Goal: Obtain resource: Download file/media

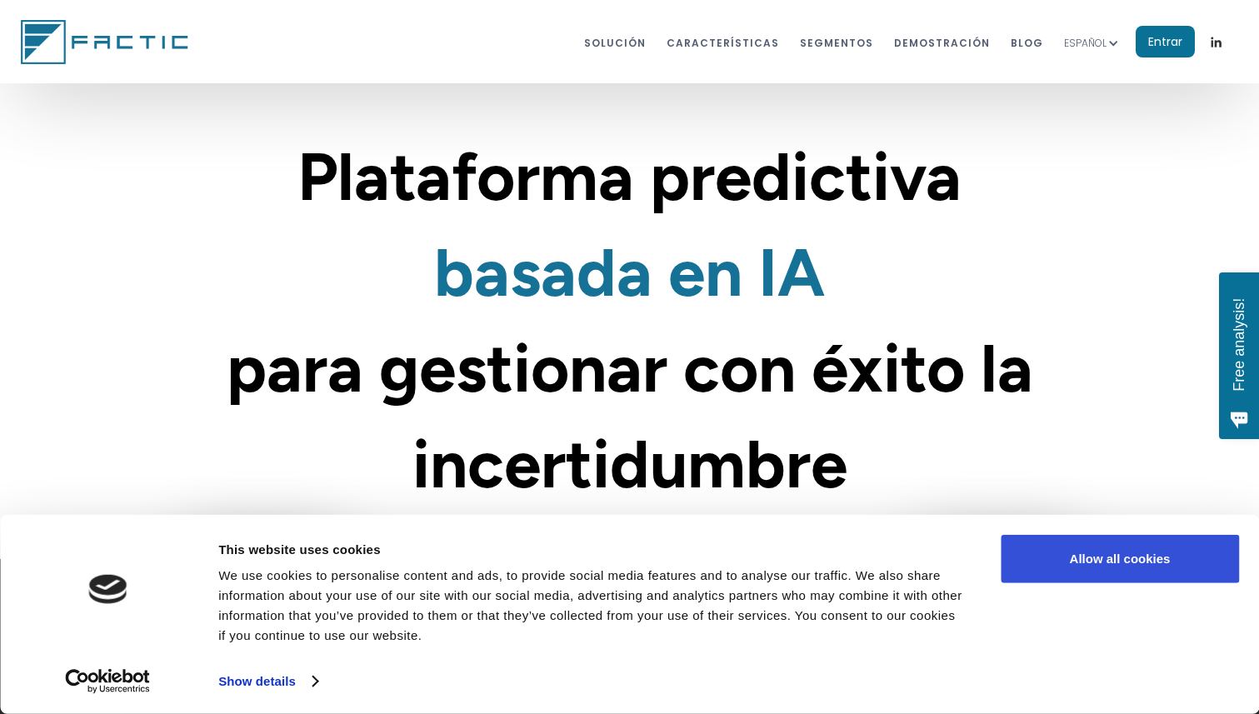
click at [1100, 562] on button "Allow all cookies" at bounding box center [1120, 559] width 238 height 48
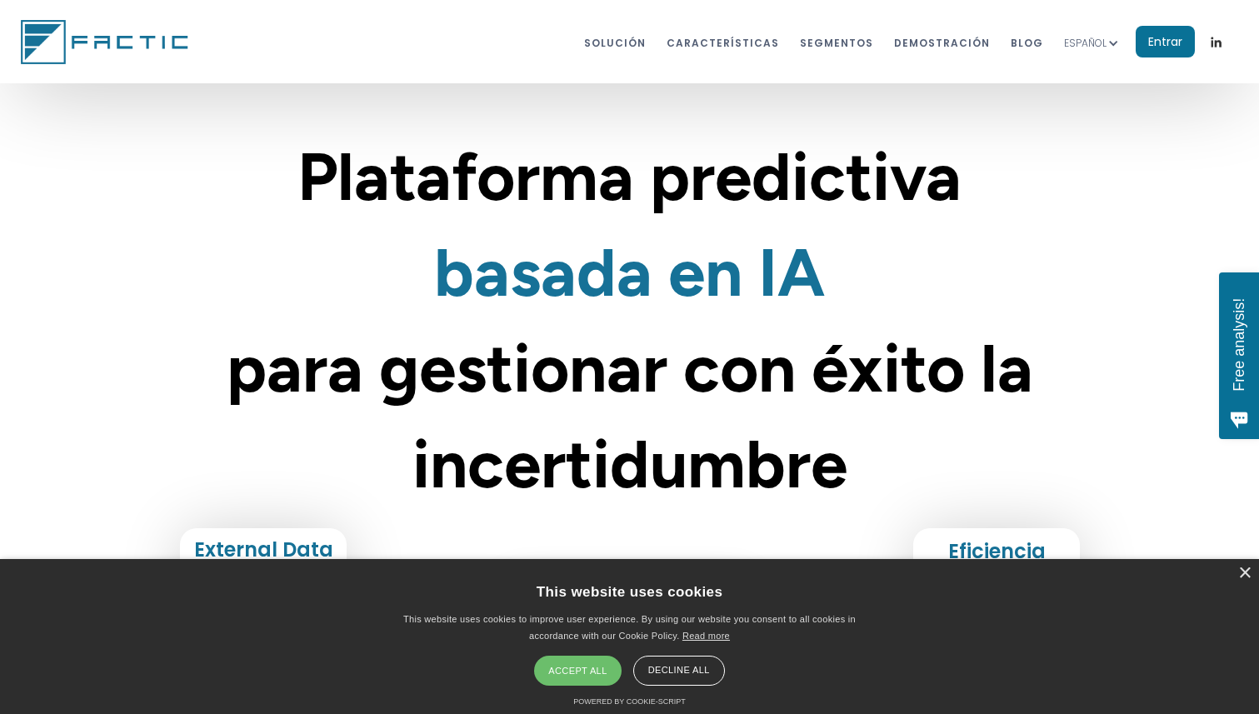
click at [578, 673] on div "Accept all" at bounding box center [577, 671] width 87 height 30
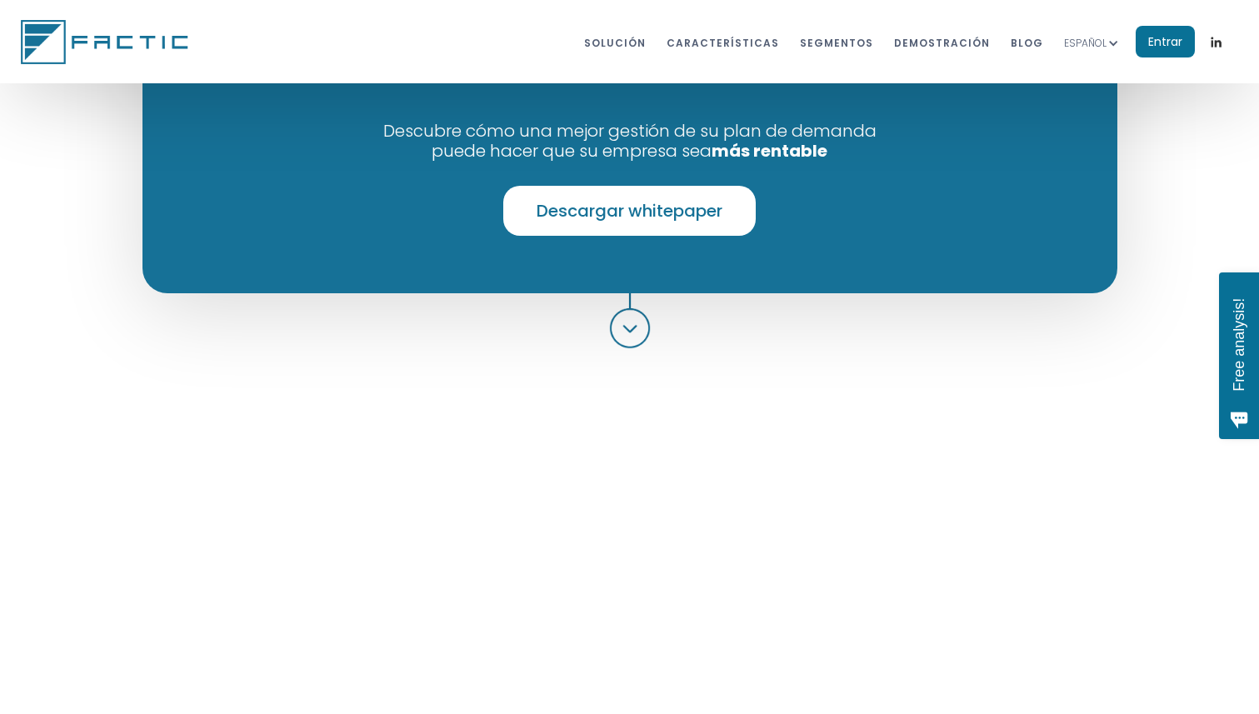
scroll to position [1327, 0]
click at [660, 217] on link "Descargar whitepaper" at bounding box center [629, 211] width 253 height 50
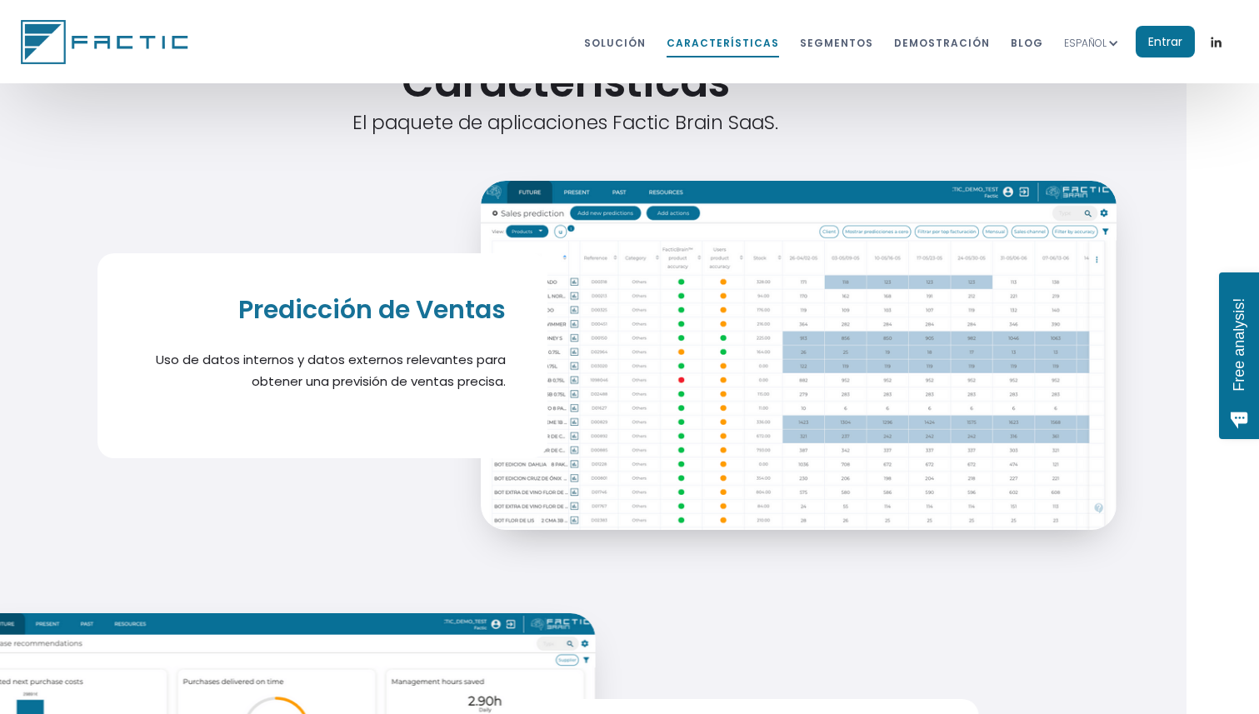
scroll to position [6303, 73]
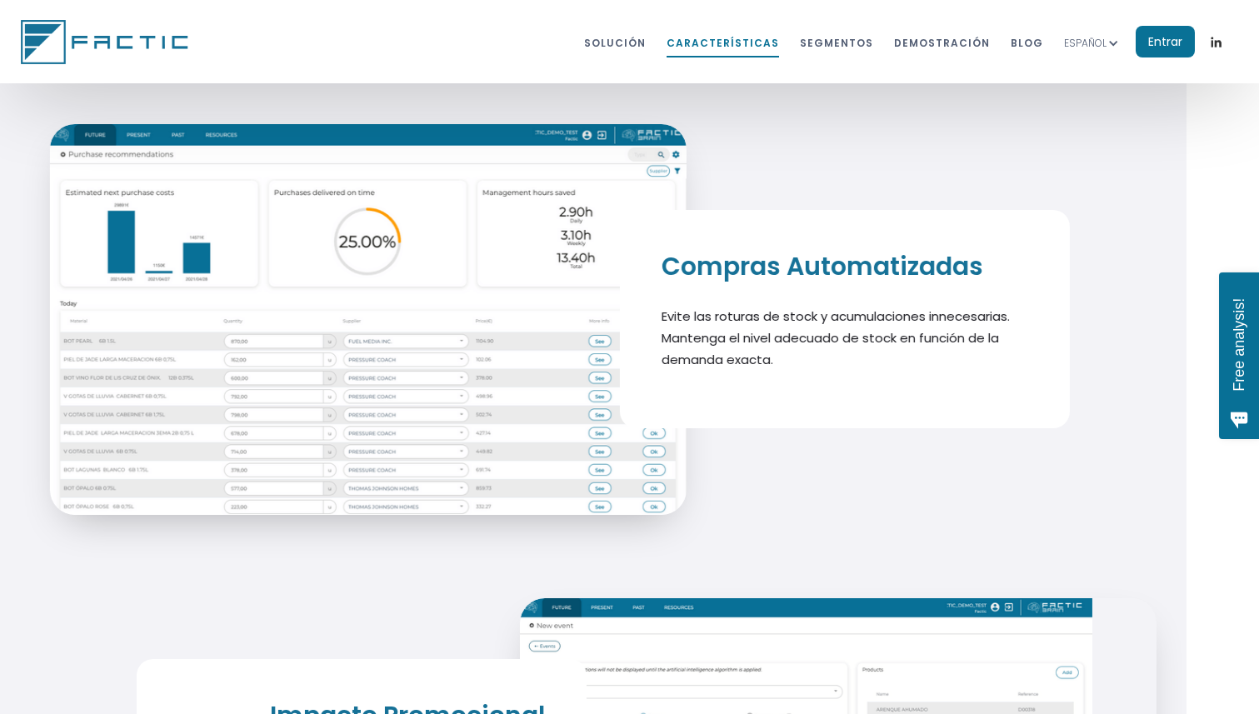
scroll to position [6789, 73]
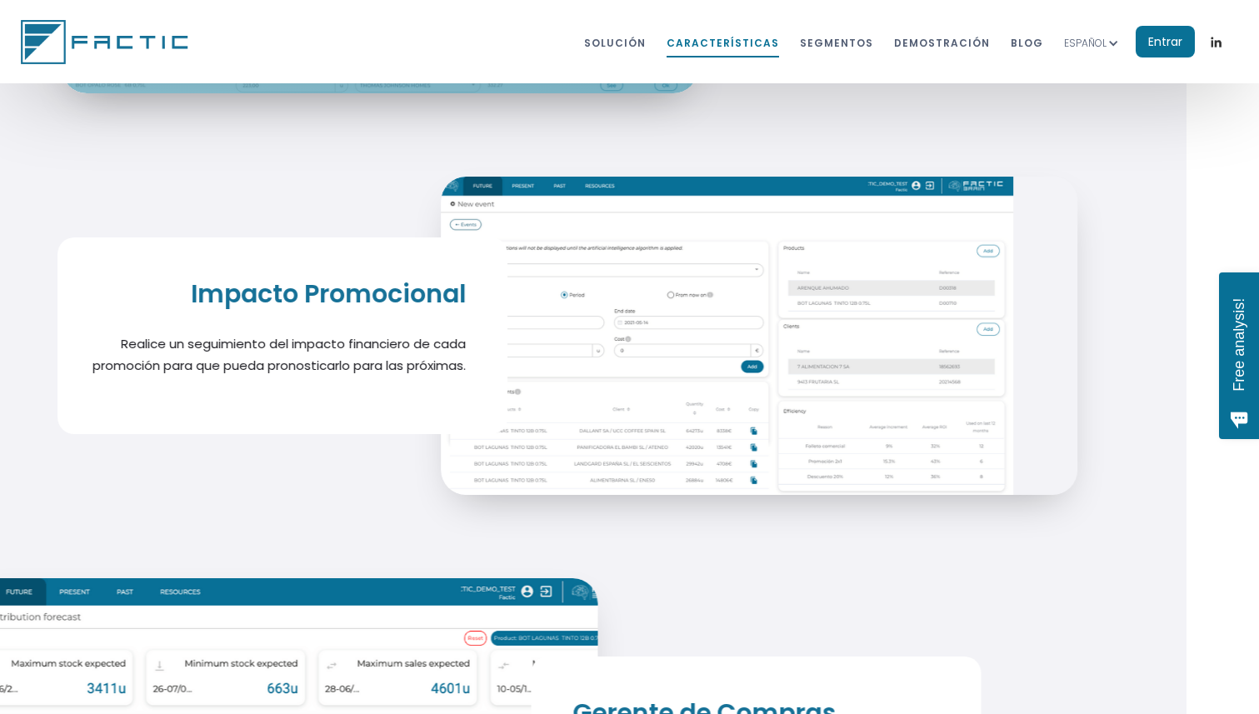
scroll to position [7227, 73]
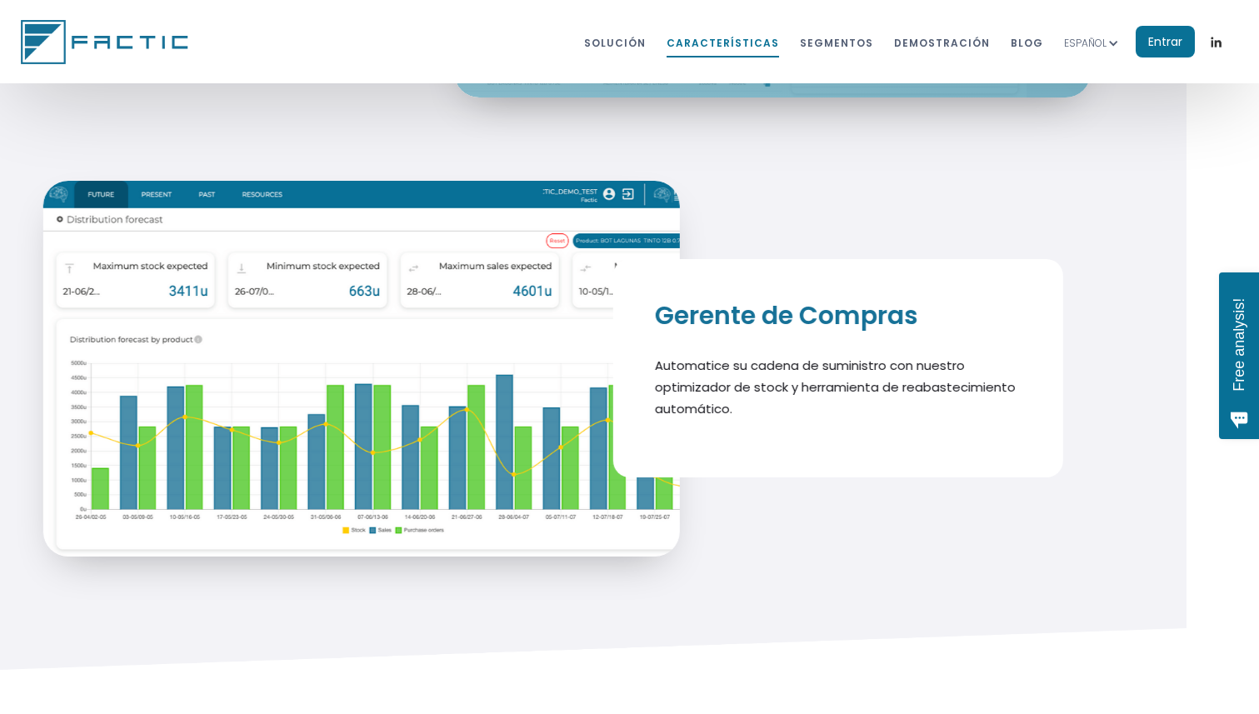
scroll to position [7610, 73]
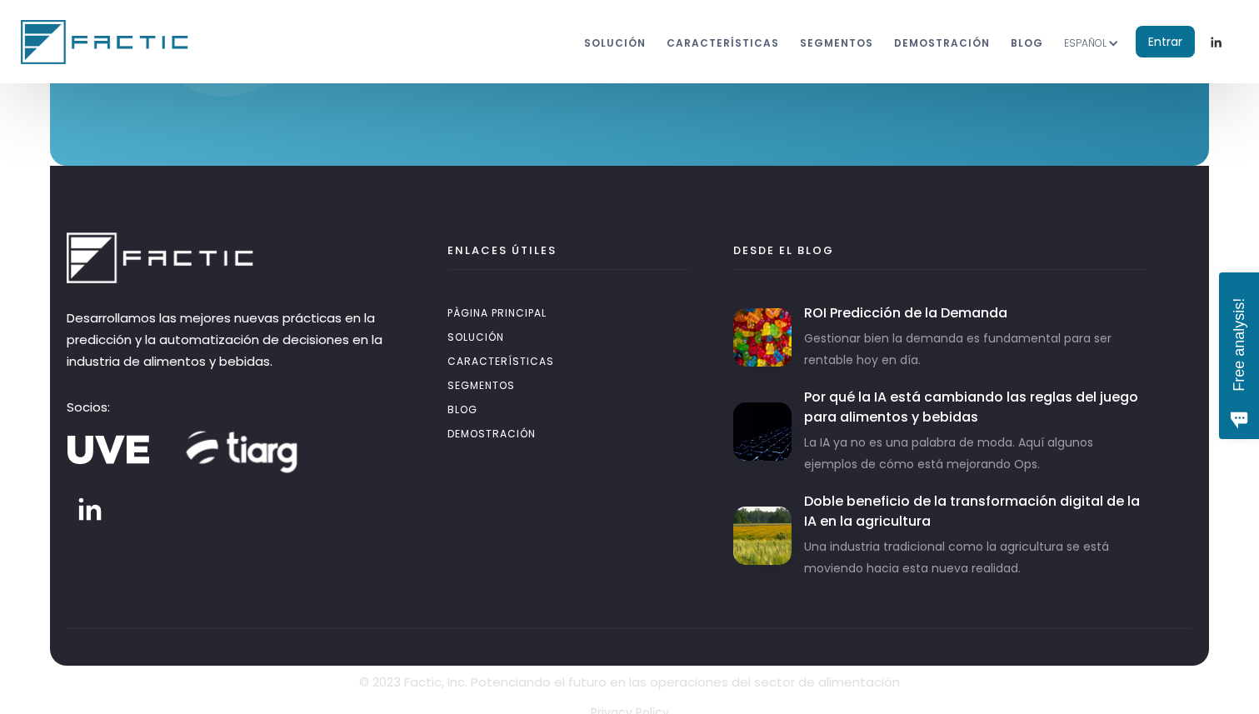
scroll to position [9472, 0]
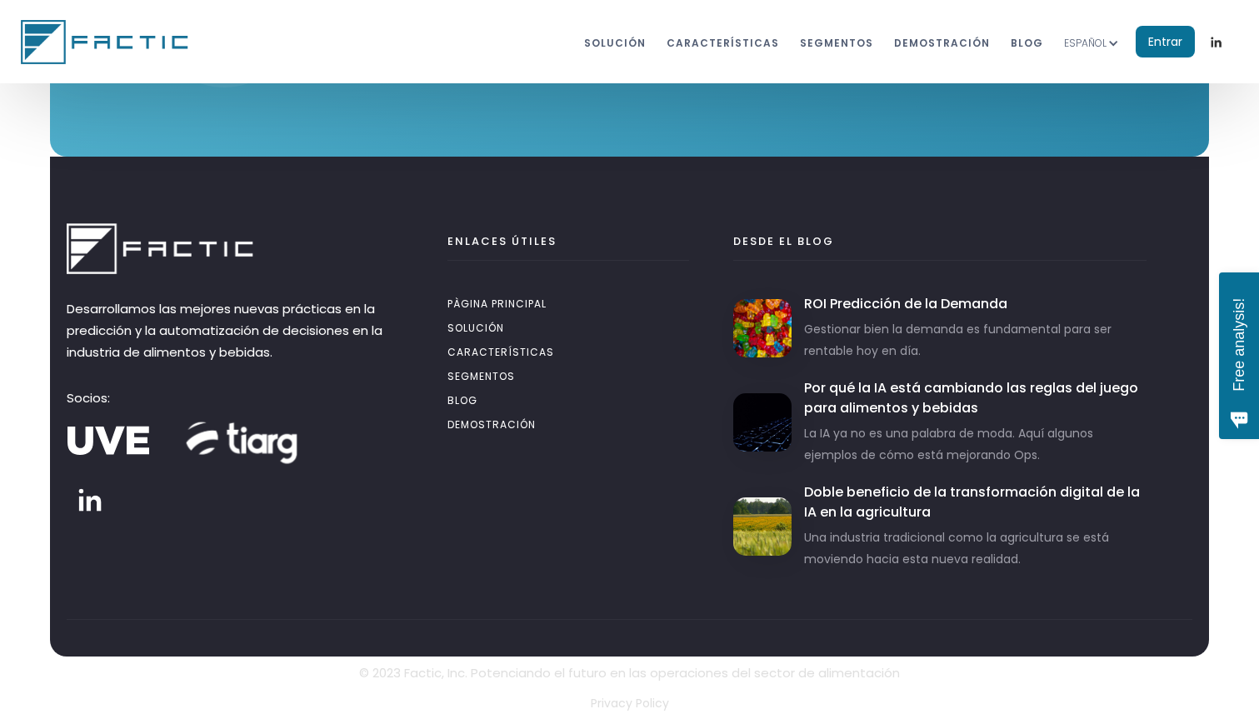
click at [252, 444] on img at bounding box center [243, 440] width 125 height 125
click at [978, 39] on link "dEMOstración" at bounding box center [942, 42] width 96 height 31
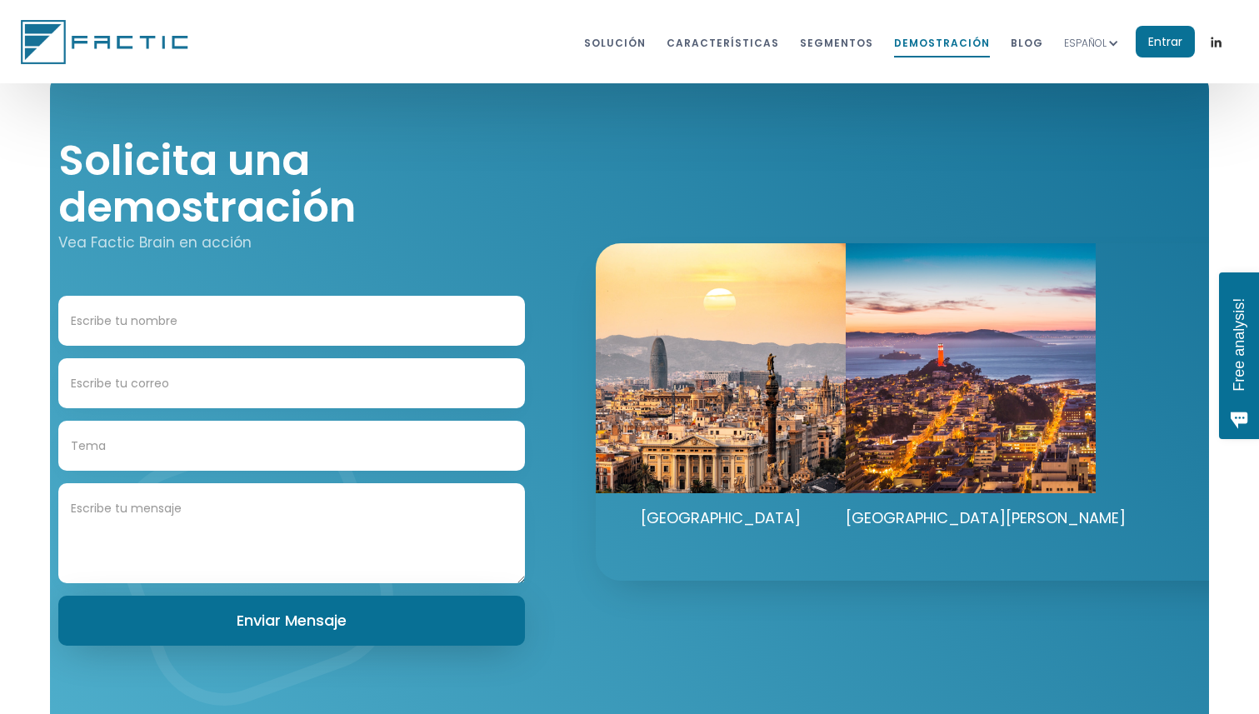
scroll to position [8842, 0]
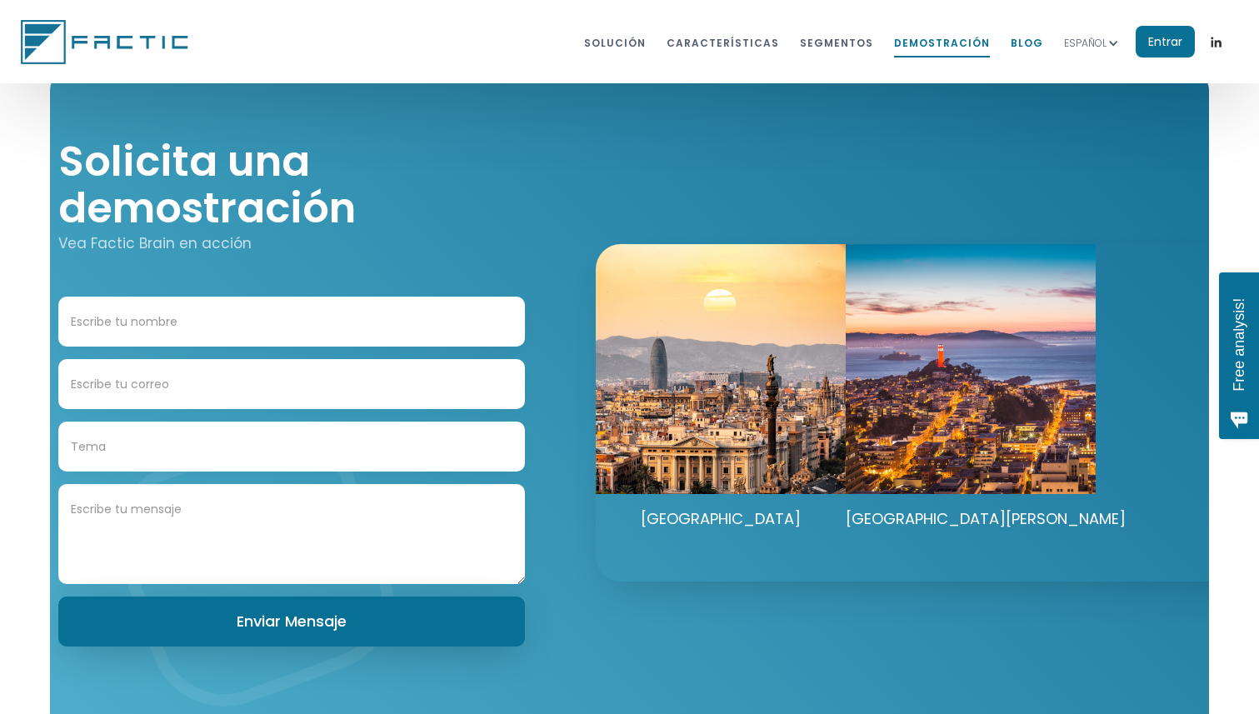
click at [1039, 43] on link "BLOG" at bounding box center [1027, 42] width 33 height 31
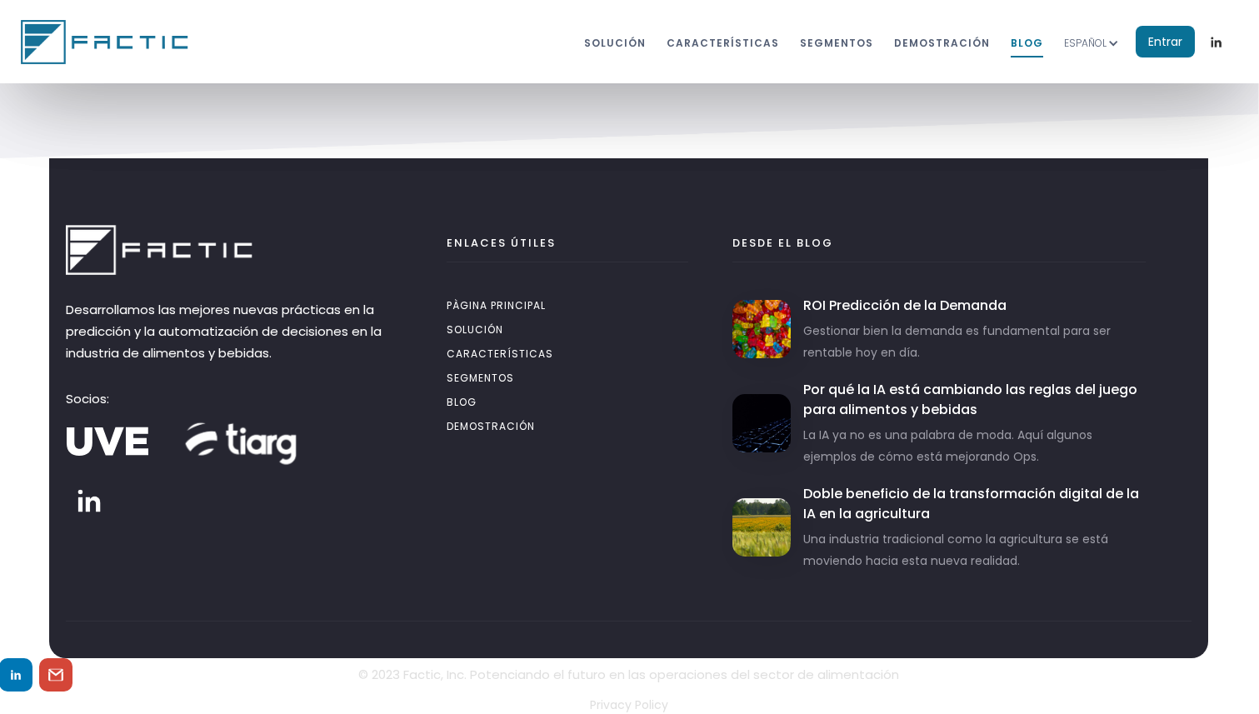
scroll to position [1508, 1]
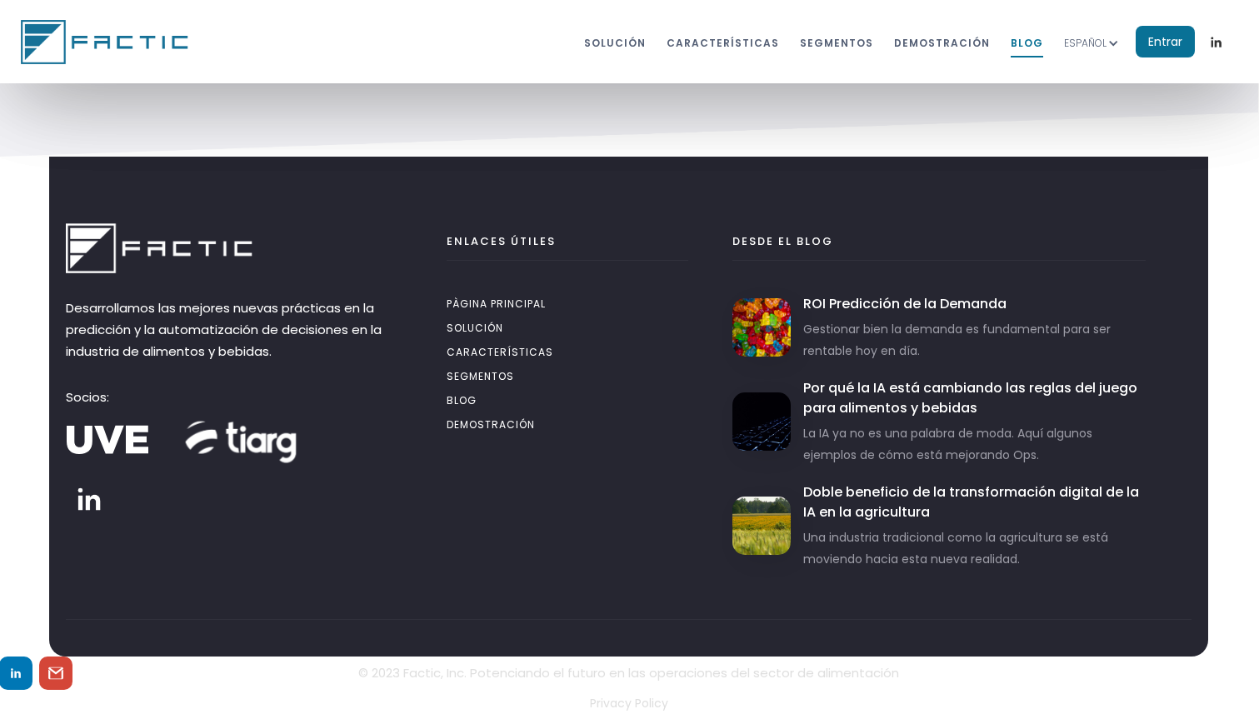
click at [1114, 38] on div at bounding box center [1114, 44] width 12 height 12
click at [1172, 47] on link "Entrar" at bounding box center [1165, 42] width 59 height 32
